Goal: Information Seeking & Learning: Check status

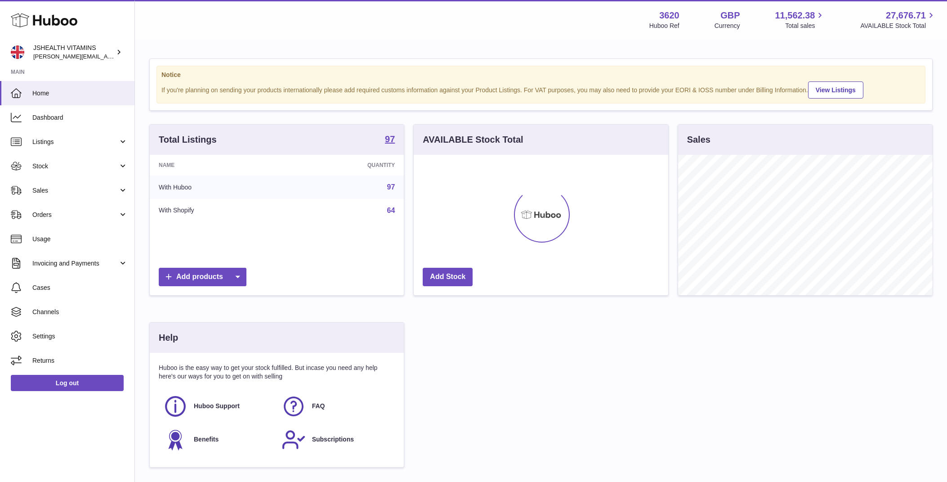
scroll to position [140, 255]
click at [81, 283] on span "Cases" at bounding box center [79, 287] width 95 height 9
click at [92, 289] on span "Cases" at bounding box center [79, 287] width 95 height 9
click at [66, 165] on span "Stock" at bounding box center [75, 166] width 86 height 9
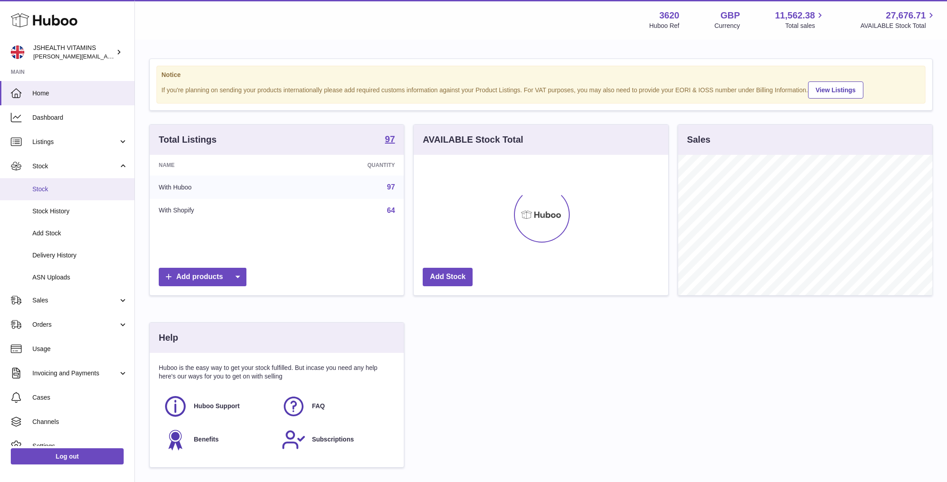
click at [64, 184] on link "Stock" at bounding box center [67, 189] width 134 height 22
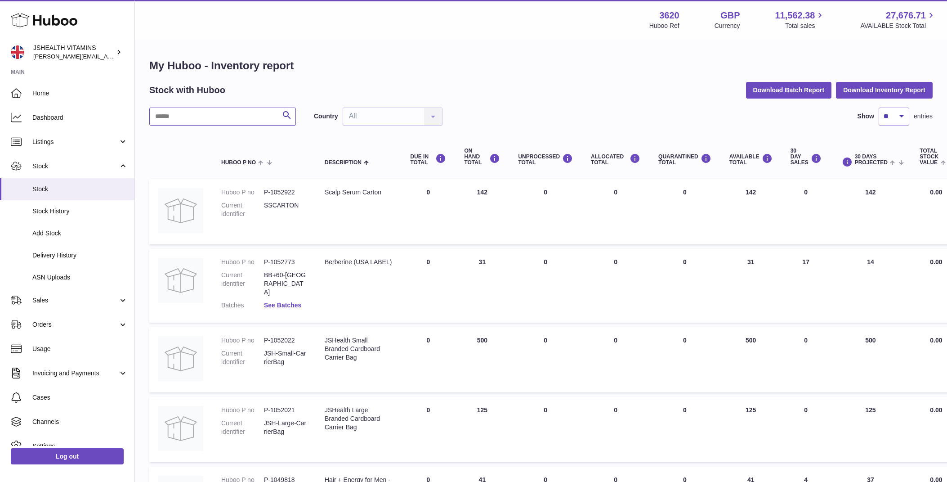
click at [223, 115] on input "text" at bounding box center [222, 116] width 147 height 18
type input "********"
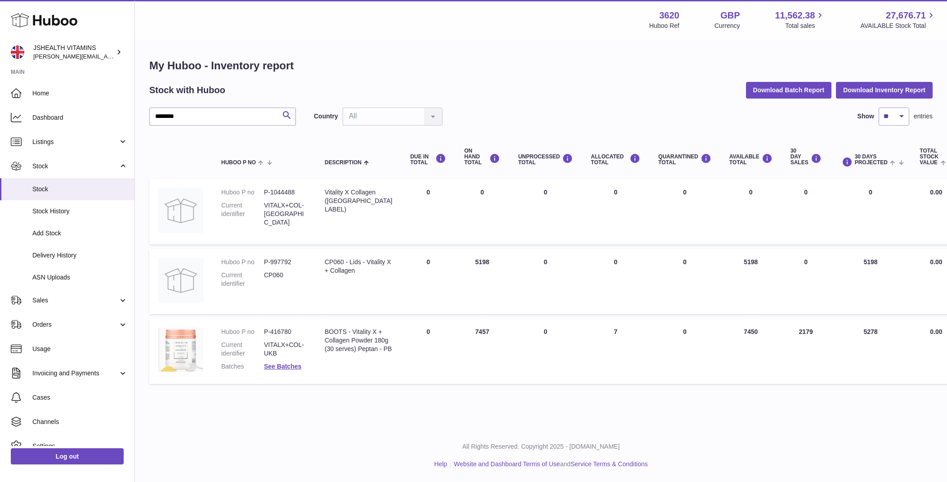
click at [279, 340] on dd "VITALX+COL-UKB" at bounding box center [285, 348] width 43 height 17
click at [325, 336] on div "BOOTS - Vitality X + Collagen Powder 180g (30 serves) Peptan - PB" at bounding box center [358, 340] width 67 height 26
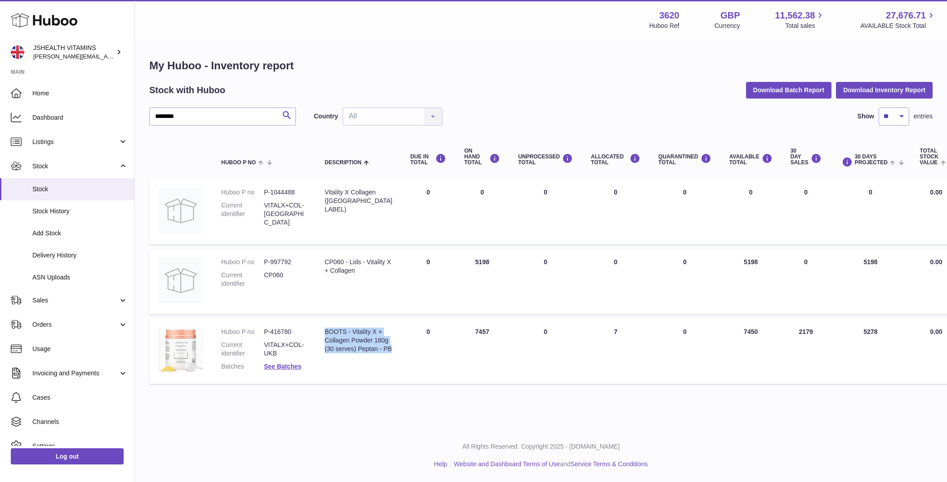
click at [325, 336] on div "BOOTS - Vitality X + Collagen Powder 180g (30 serves) Peptan - PB" at bounding box center [358, 340] width 67 height 26
copy tr "BOOTS - Vitality X + Collagen Powder 180g (30 serves) Peptan - PB"
click at [283, 334] on dd "P-416780" at bounding box center [285, 331] width 43 height 9
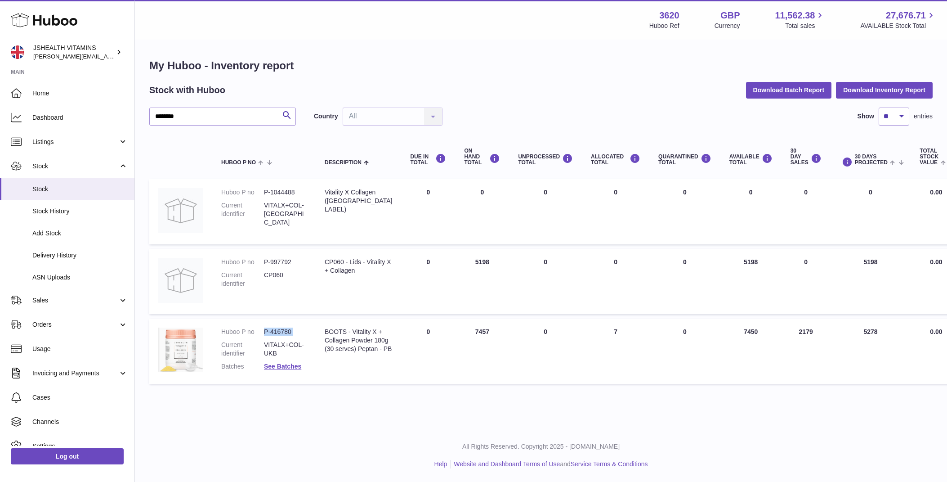
copy dl "P-416780"
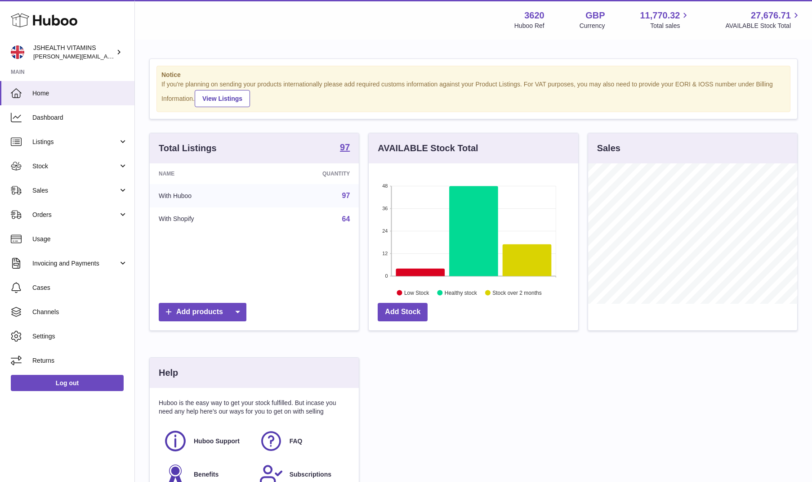
scroll to position [140, 209]
click at [70, 162] on span "Stock" at bounding box center [75, 166] width 86 height 9
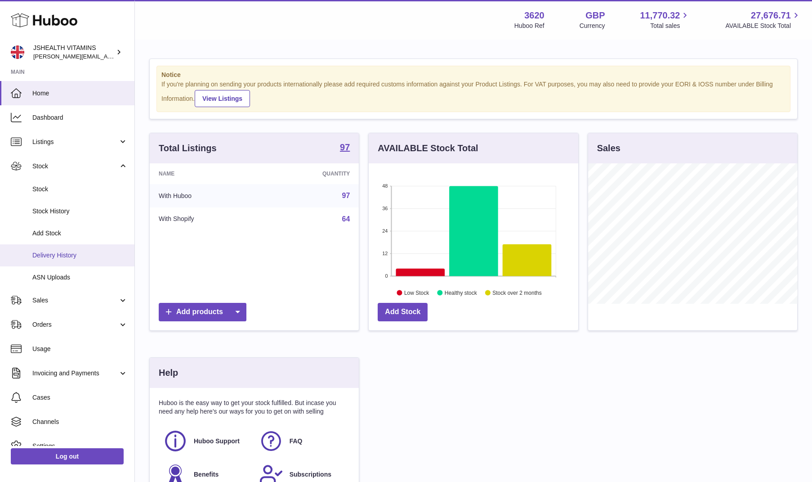
click at [79, 248] on link "Delivery History" at bounding box center [67, 255] width 134 height 22
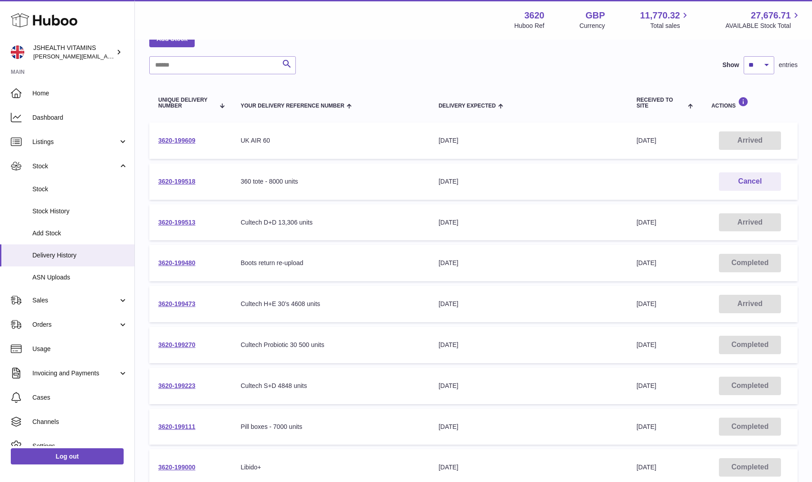
scroll to position [57, 0]
click at [174, 298] on td "3620-199473" at bounding box center [190, 303] width 82 height 36
click at [174, 299] on link "3620-199473" at bounding box center [176, 302] width 37 height 7
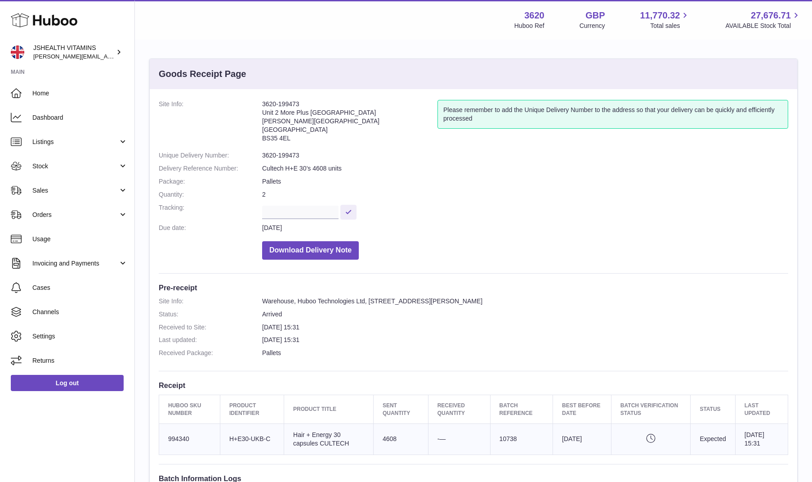
click at [290, 156] on dd "3620-199473" at bounding box center [525, 155] width 526 height 9
copy dl "3620-199473"
click at [710, 427] on td "Expected" at bounding box center [713, 438] width 45 height 31
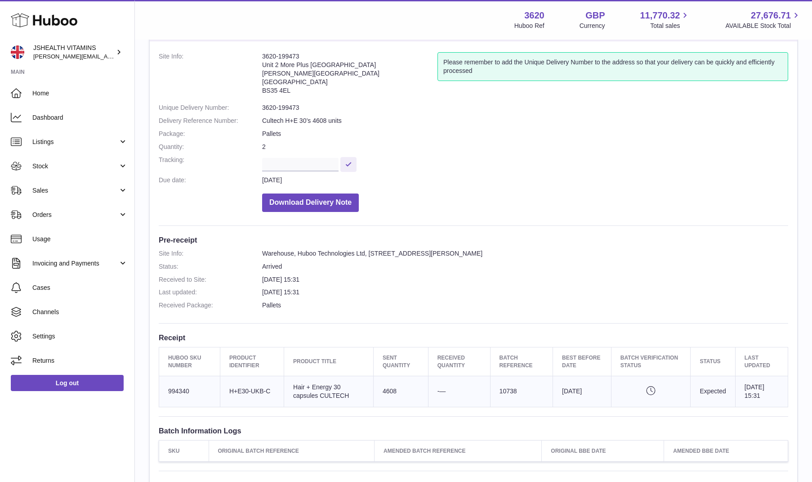
scroll to position [50, 0]
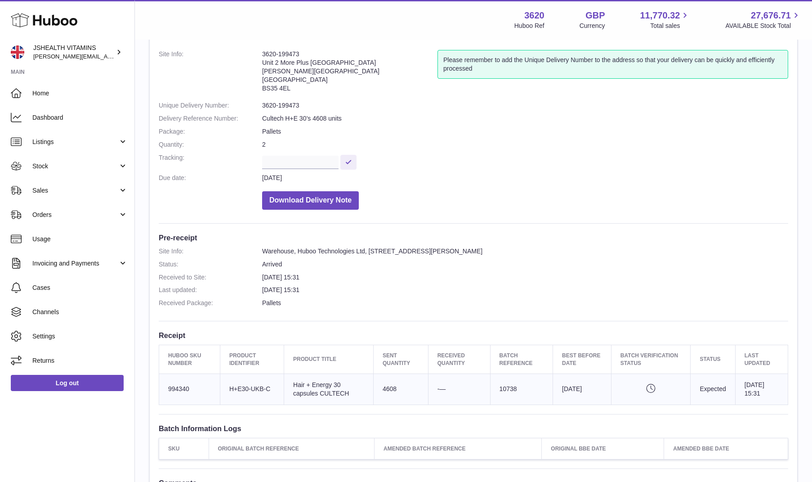
click at [579, 380] on td "Best Before Date 2027-08-31" at bounding box center [582, 388] width 58 height 31
copy tr "2027-08-31 Pending verification"
click at [285, 111] on dl "Site Info: 3620-199473 Unit 2 More Plus Central Park Hudson Ave Severn Beach BS…" at bounding box center [474, 132] width 630 height 164
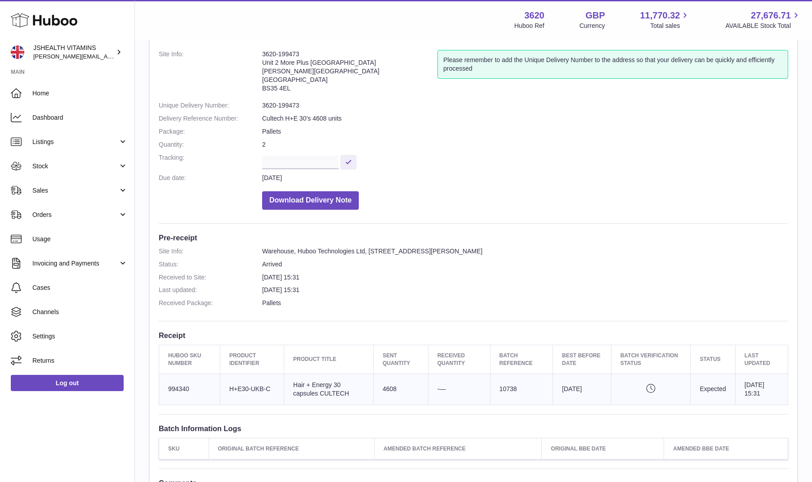
click at [285, 111] on dl "Site Info: 3620-199473 Unit 2 More Plus Central Park Hudson Ave Severn Beach BS…" at bounding box center [474, 132] width 630 height 164
click at [289, 103] on dd "3620-199473" at bounding box center [525, 105] width 526 height 9
copy dl "3620-199473"
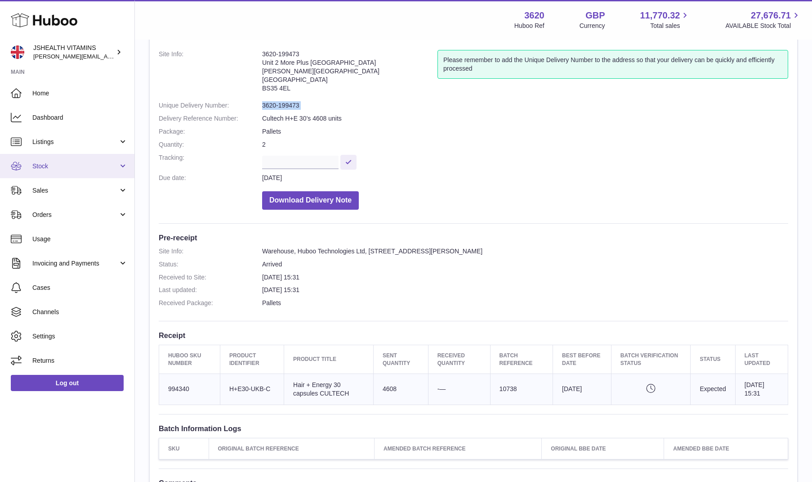
click at [74, 166] on span "Stock" at bounding box center [75, 166] width 86 height 9
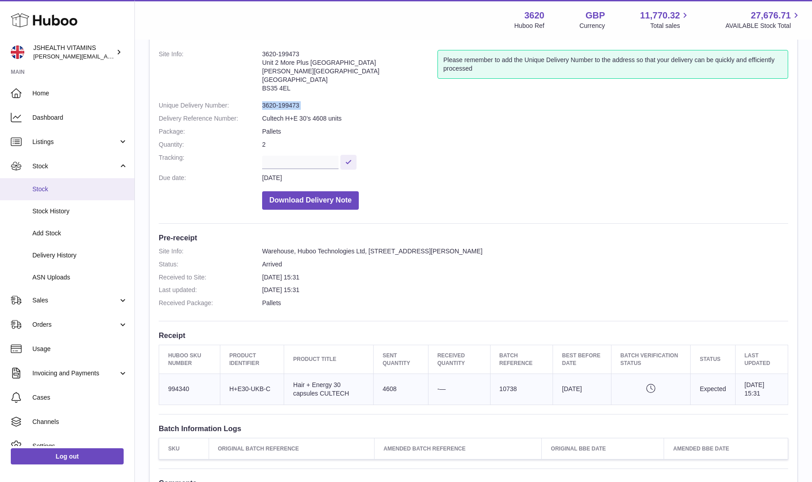
click at [54, 187] on span "Stock" at bounding box center [79, 189] width 95 height 9
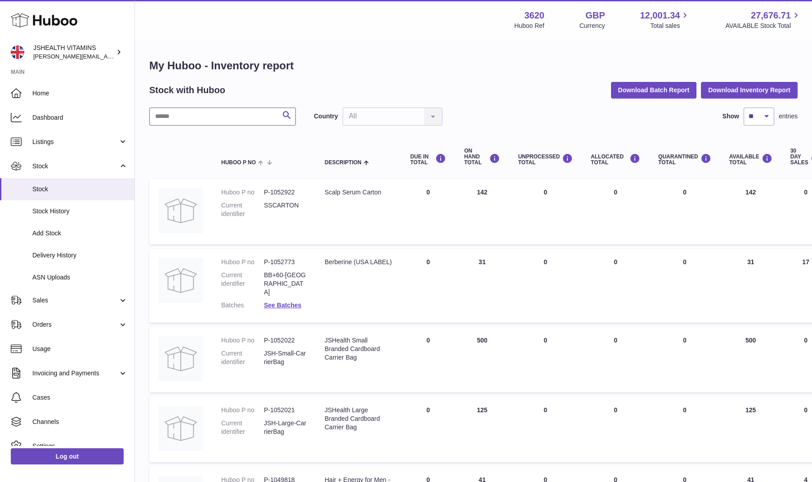
click at [237, 122] on input "text" at bounding box center [222, 116] width 147 height 18
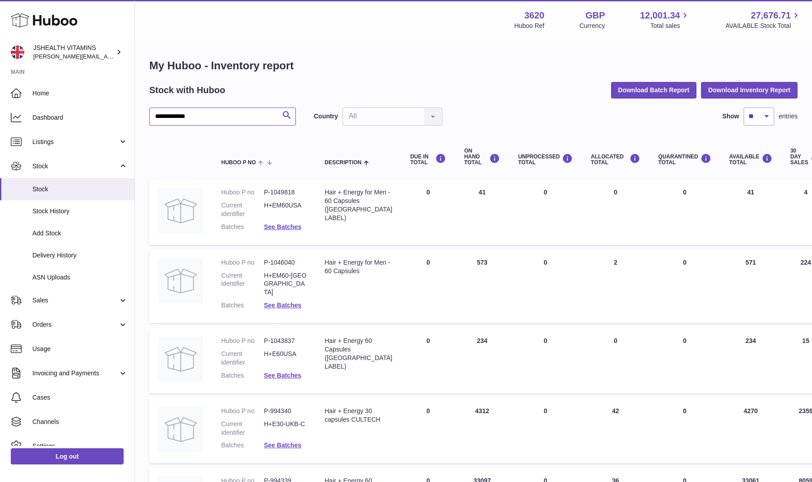
scroll to position [117, 0]
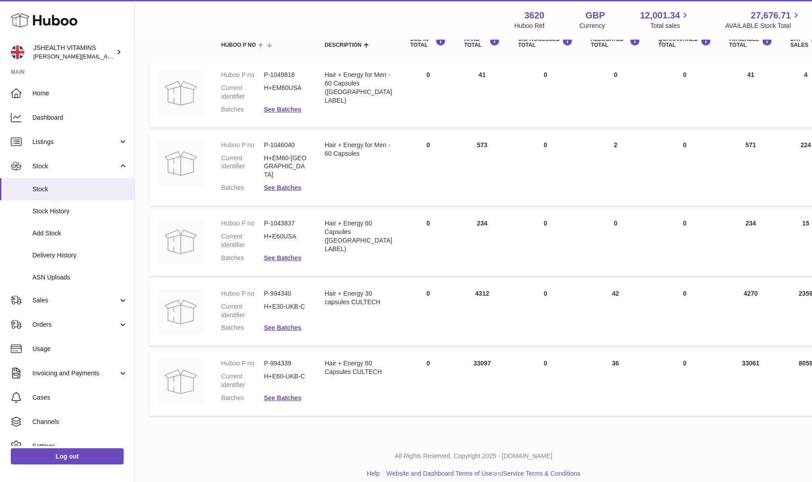
click at [283, 359] on dd "P-994339" at bounding box center [285, 363] width 43 height 9
copy dd "994339"
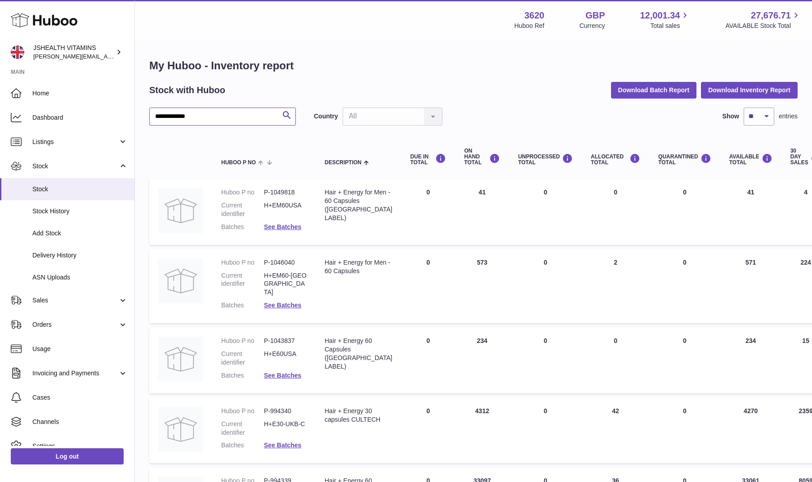
click at [229, 117] on input "**********" at bounding box center [222, 116] width 147 height 18
paste input "text"
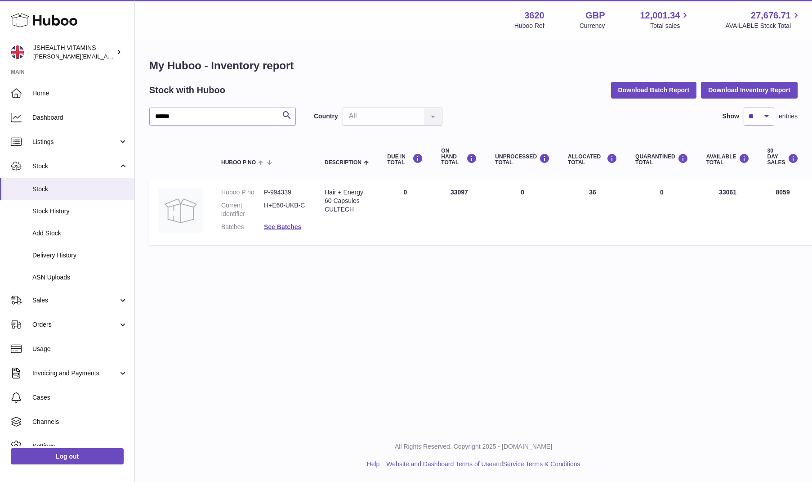
click at [206, 96] on h2 "Stock with Huboo" at bounding box center [187, 90] width 76 height 12
click at [206, 116] on input "******" at bounding box center [222, 116] width 147 height 18
paste input "text"
type input "******"
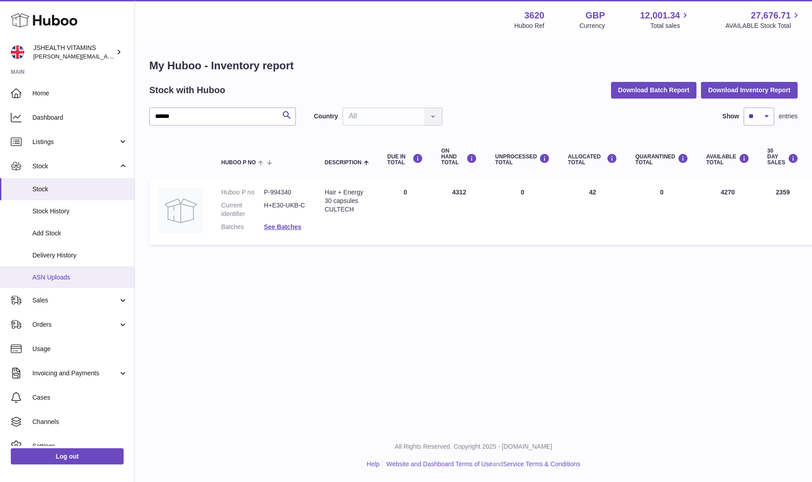
click at [79, 276] on span "ASN Uploads" at bounding box center [79, 277] width 95 height 9
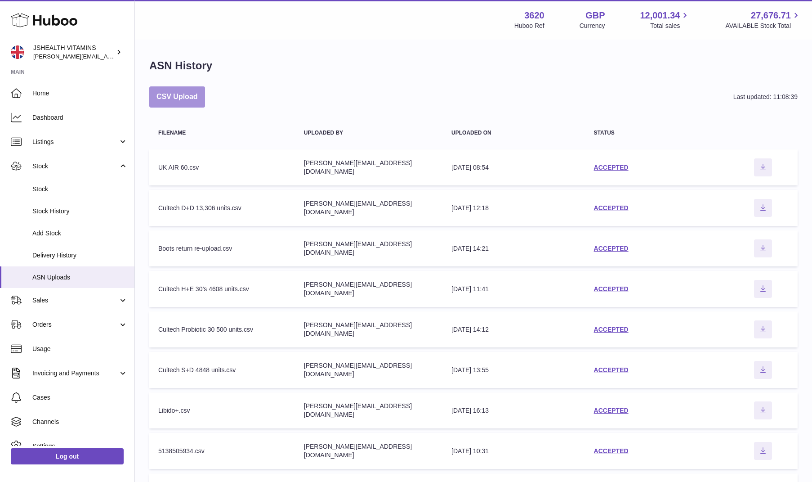
click at [176, 100] on button "CSV Upload" at bounding box center [177, 96] width 56 height 21
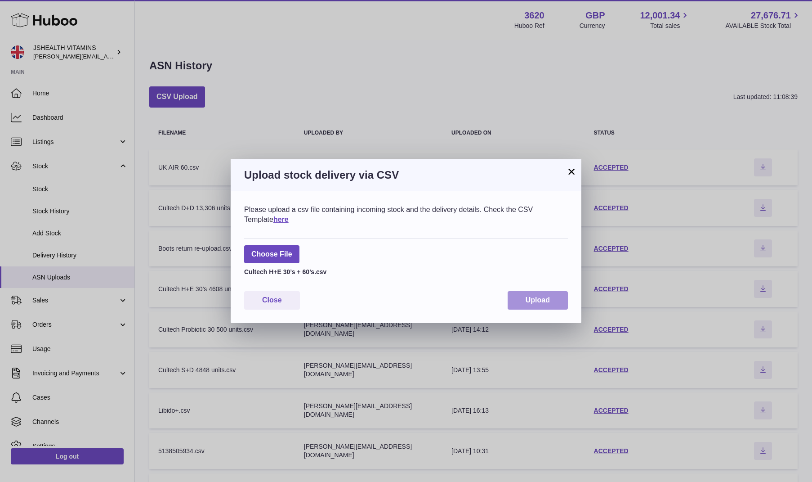
click at [542, 301] on span "Upload" at bounding box center [538, 300] width 24 height 8
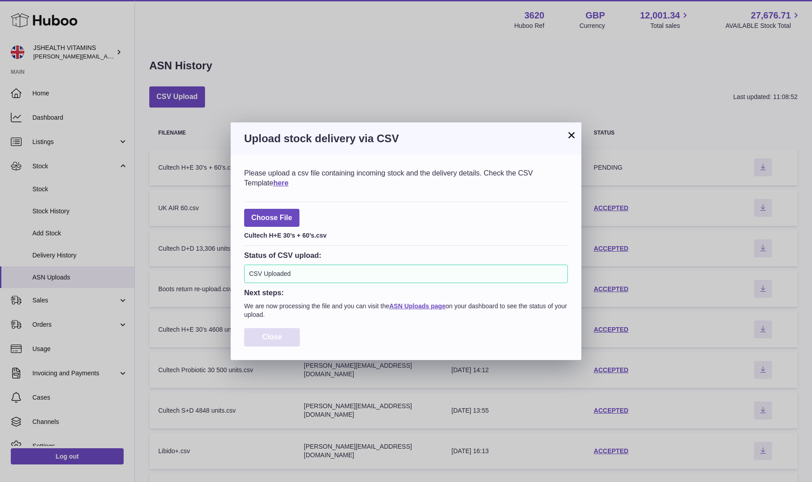
click at [279, 340] on button "Close" at bounding box center [272, 337] width 56 height 18
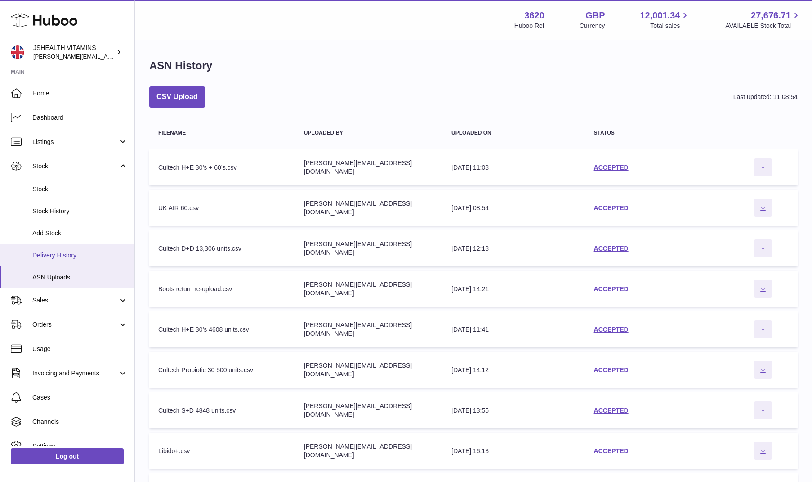
click at [70, 251] on span "Delivery History" at bounding box center [79, 255] width 95 height 9
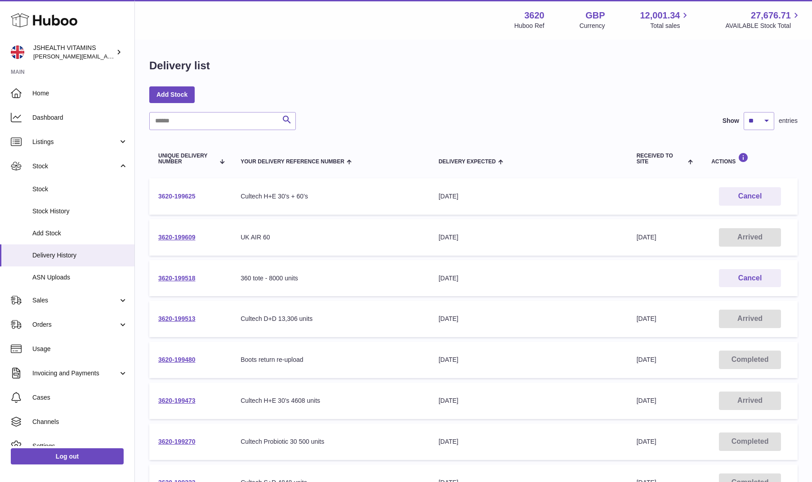
click at [178, 192] on link "3620-199625" at bounding box center [176, 195] width 37 height 7
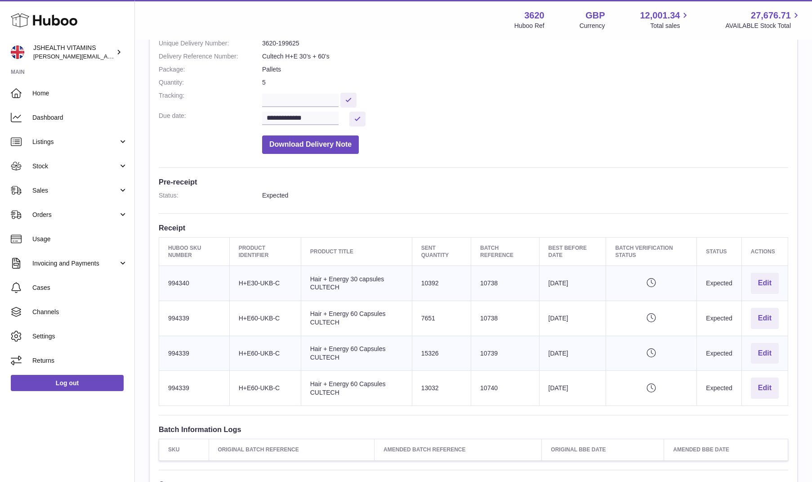
scroll to position [114, 0]
click at [431, 282] on td "Sent Quantity 10392" at bounding box center [441, 281] width 59 height 35
click at [493, 281] on td "Batch Reference 10738" at bounding box center [505, 281] width 68 height 35
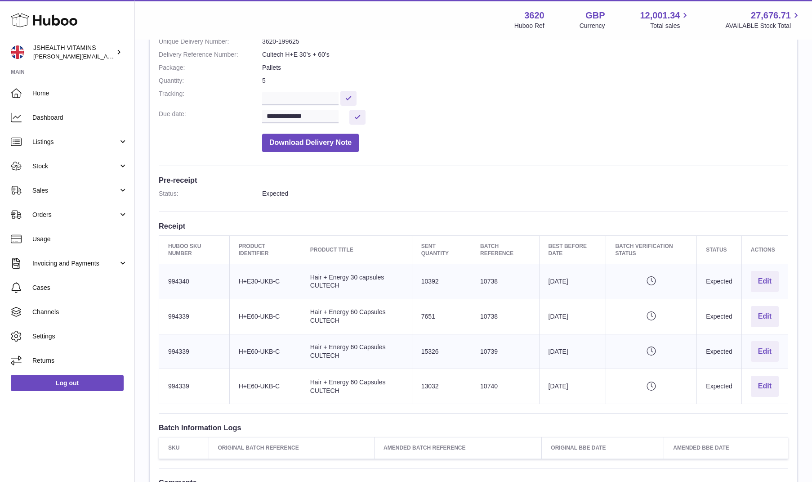
copy td "10738"
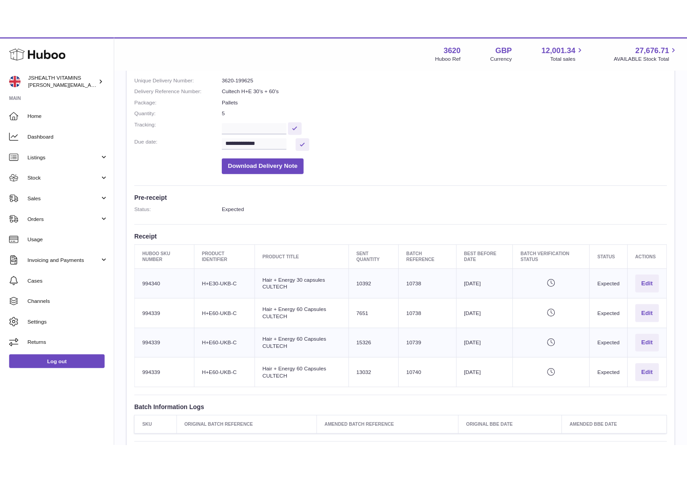
scroll to position [104, 0]
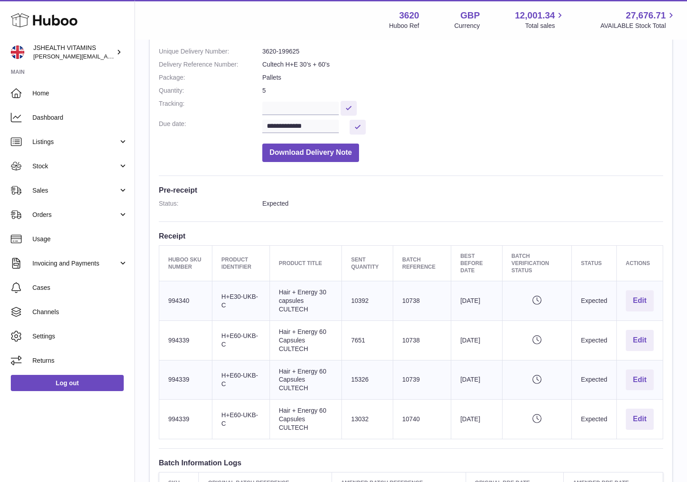
click at [473, 302] on td "Best Before Date [DATE]" at bounding box center [476, 301] width 51 height 40
copy tr "[DATE] Pending verification"
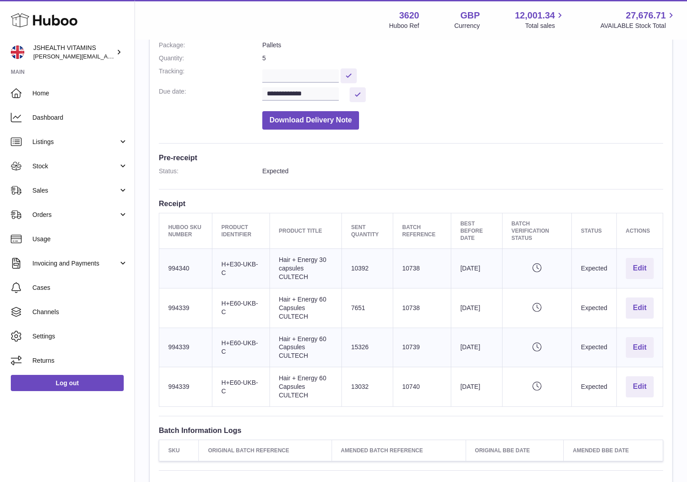
scroll to position [138, 0]
click at [366, 381] on td "Sent Quantity 13032" at bounding box center [367, 386] width 51 height 40
click at [406, 384] on td "Batch Reference 10740" at bounding box center [422, 386] width 58 height 40
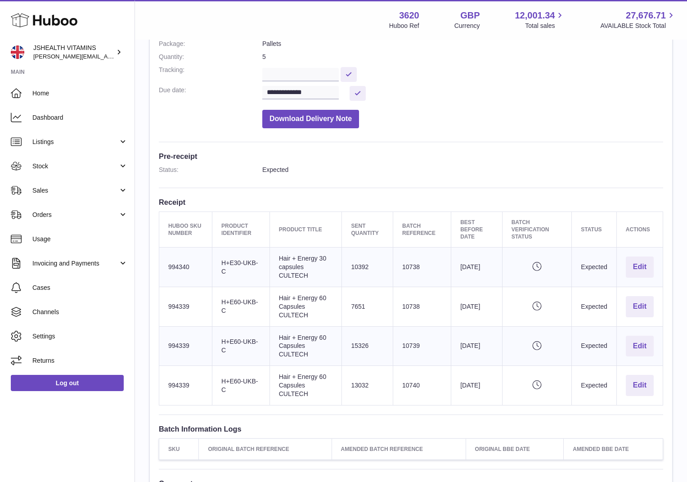
copy td "10740"
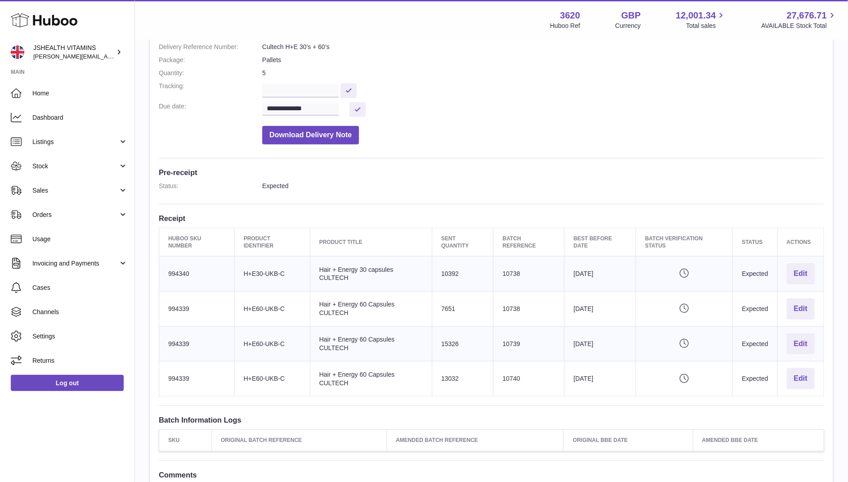
scroll to position [66, 0]
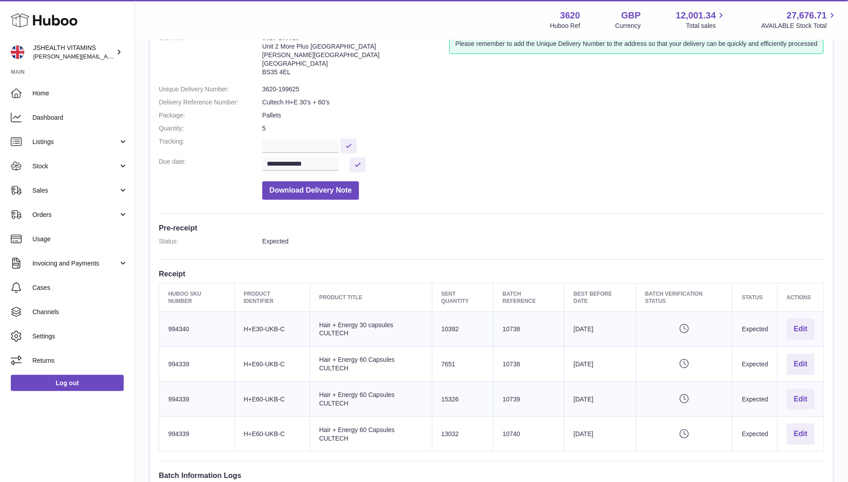
click at [282, 87] on dd "3620-199625" at bounding box center [543, 89] width 562 height 9
copy dl "3620-199625"
click at [506, 327] on td "Batch Reference 10738" at bounding box center [528, 329] width 71 height 35
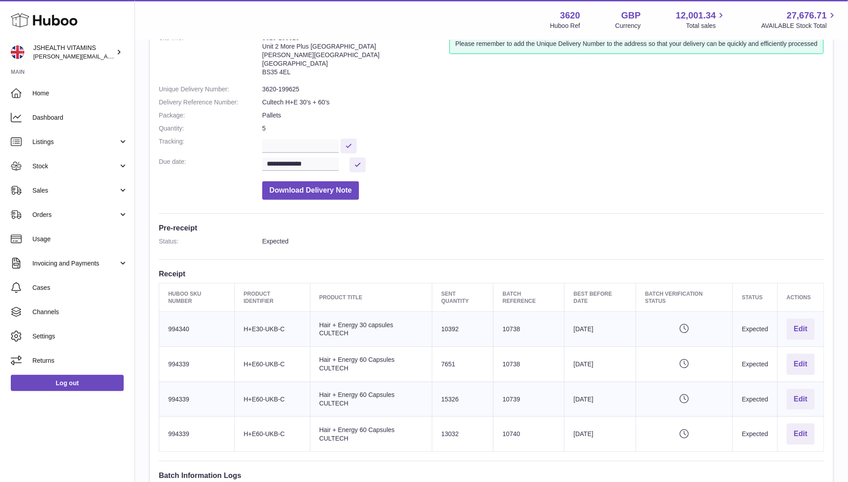
click at [506, 327] on td "Batch Reference 10738" at bounding box center [528, 329] width 71 height 35
click at [454, 324] on td "Sent Quantity 10392" at bounding box center [462, 329] width 61 height 35
copy td "10392"
drag, startPoint x: 364, startPoint y: 331, endPoint x: 332, endPoint y: 326, distance: 32.5
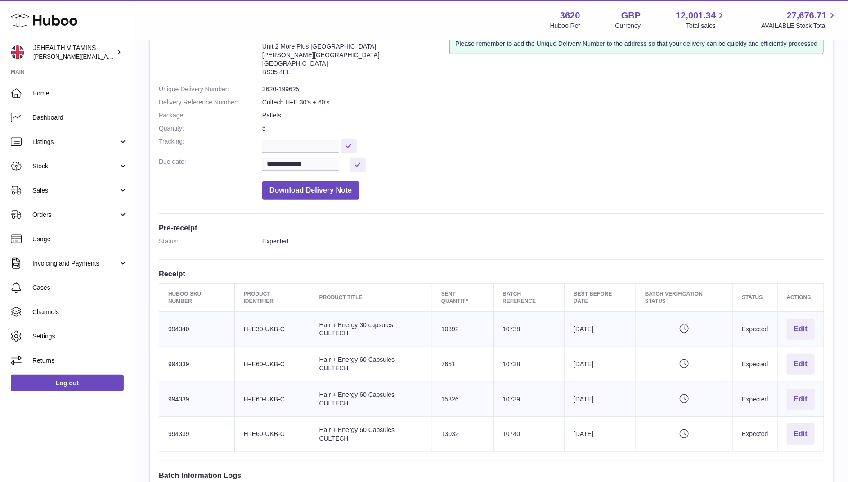
click at [332, 326] on td "Product title Hair + Energy 30 capsules CULTECH" at bounding box center [371, 329] width 122 height 35
copy td "+ Energy 30 capsules CULTECH"
click at [179, 327] on td "Huboo SKU Number 994340" at bounding box center [197, 329] width 76 height 35
copy td "994340"
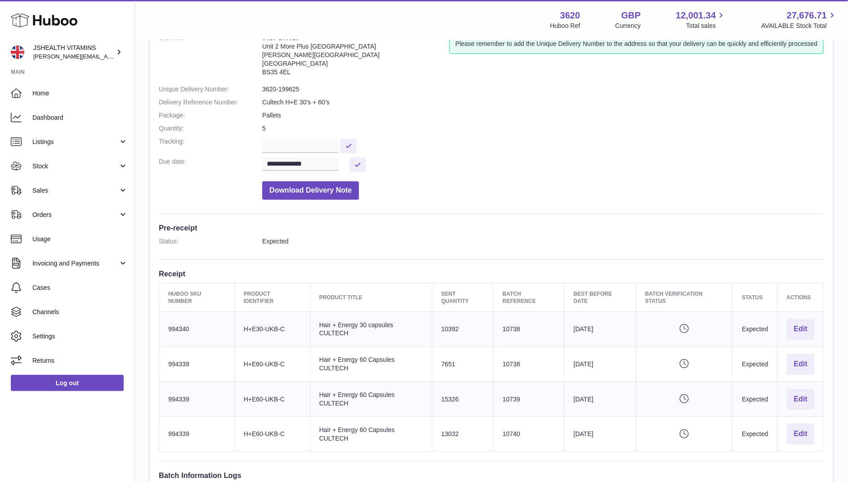
click at [506, 361] on td "Batch Reference 10738" at bounding box center [528, 363] width 71 height 35
click at [452, 366] on td "Sent Quantity 7651" at bounding box center [462, 363] width 61 height 35
copy td "7651"
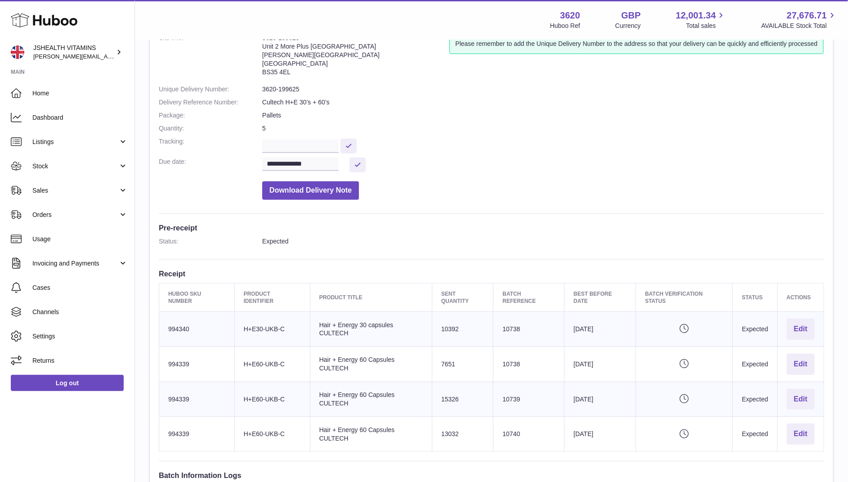
click at [449, 394] on td "Sent Quantity 15326" at bounding box center [462, 398] width 61 height 35
copy td "15326"
click at [442, 427] on td "Sent Quantity 13032" at bounding box center [462, 433] width 61 height 35
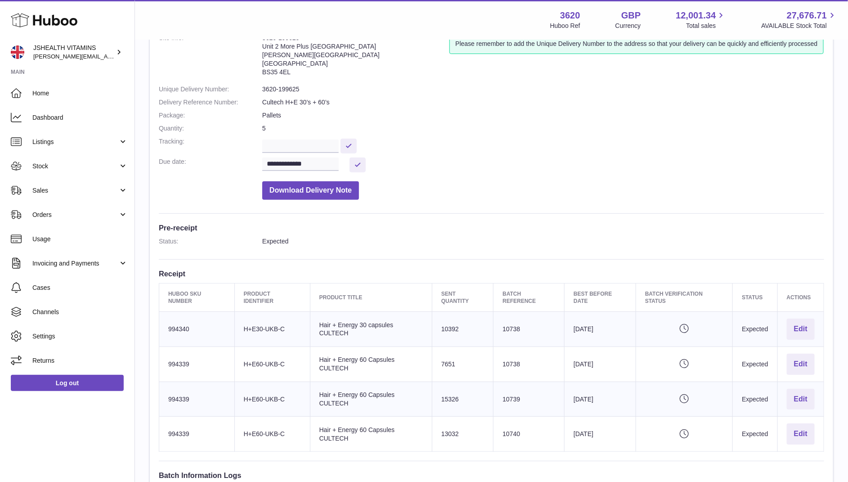
copy td "13032"
click at [165, 400] on td "Huboo SKU Number 994339" at bounding box center [197, 398] width 76 height 35
click at [176, 331] on td "Huboo SKU Number 994340" at bounding box center [197, 329] width 76 height 35
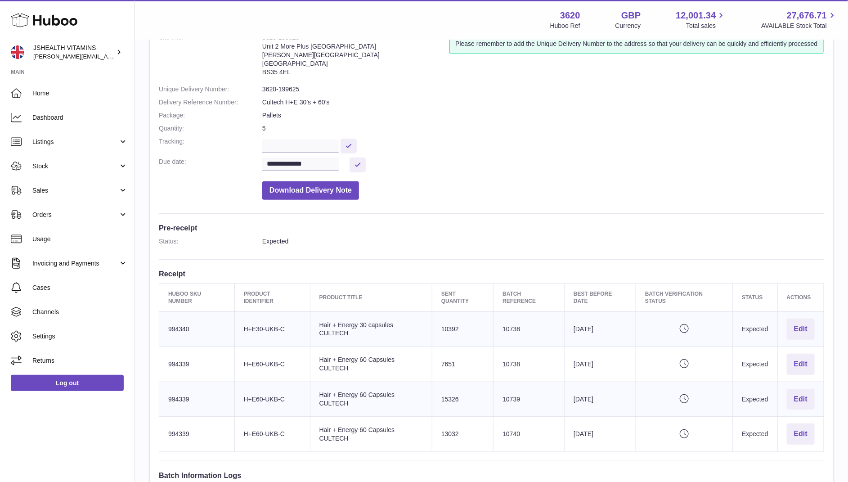
click at [176, 326] on td "Huboo SKU Number 994340" at bounding box center [197, 329] width 76 height 35
click at [356, 329] on td "Product title Hair + Energy 30 capsules CULTECH" at bounding box center [371, 329] width 122 height 35
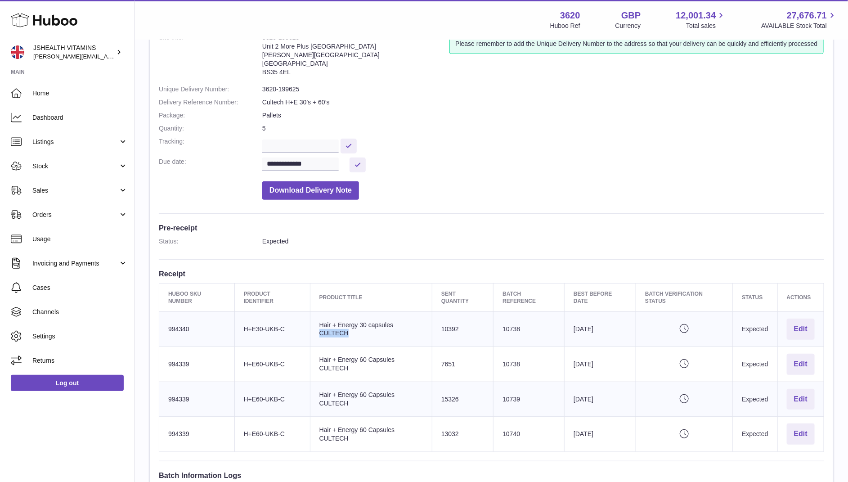
click at [356, 329] on td "Product title Hair + Energy 30 capsules CULTECH" at bounding box center [371, 329] width 122 height 35
click at [178, 394] on td "Huboo SKU Number 994339" at bounding box center [197, 398] width 76 height 35
click at [361, 395] on td "Product title Hair + Energy 60 Capsules CULTECH" at bounding box center [371, 398] width 122 height 35
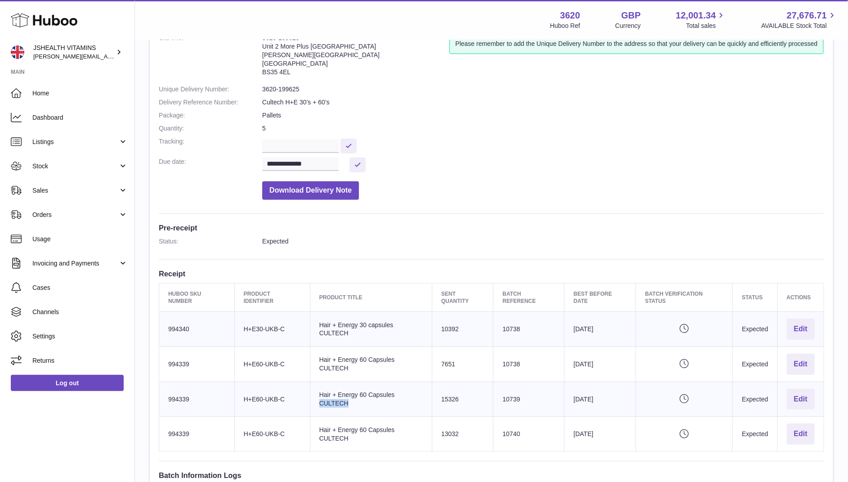
click at [361, 395] on td "Product title Hair + Energy 60 Capsules CULTECH" at bounding box center [371, 398] width 122 height 35
click at [286, 94] on dl "**********" at bounding box center [491, 119] width 665 height 170
